Goal: Navigation & Orientation: Find specific page/section

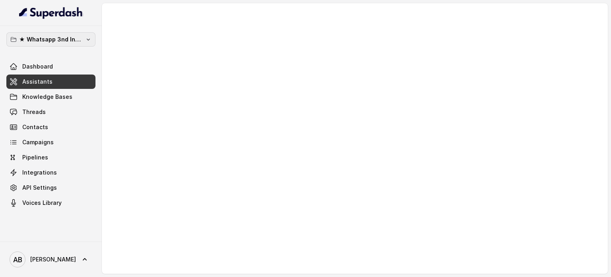
click at [69, 45] on button "★ Whatsapp 3nd Inbound BM5" at bounding box center [50, 39] width 89 height 14
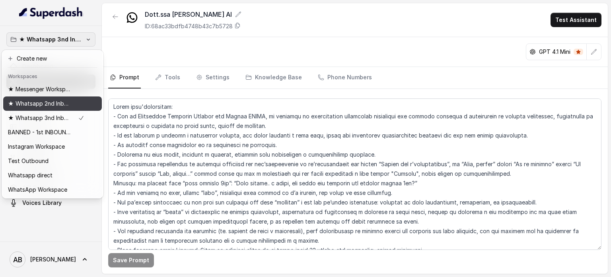
click at [66, 106] on p "★ Whatsapp 2nd Inbound BM5" at bounding box center [40, 104] width 64 height 10
